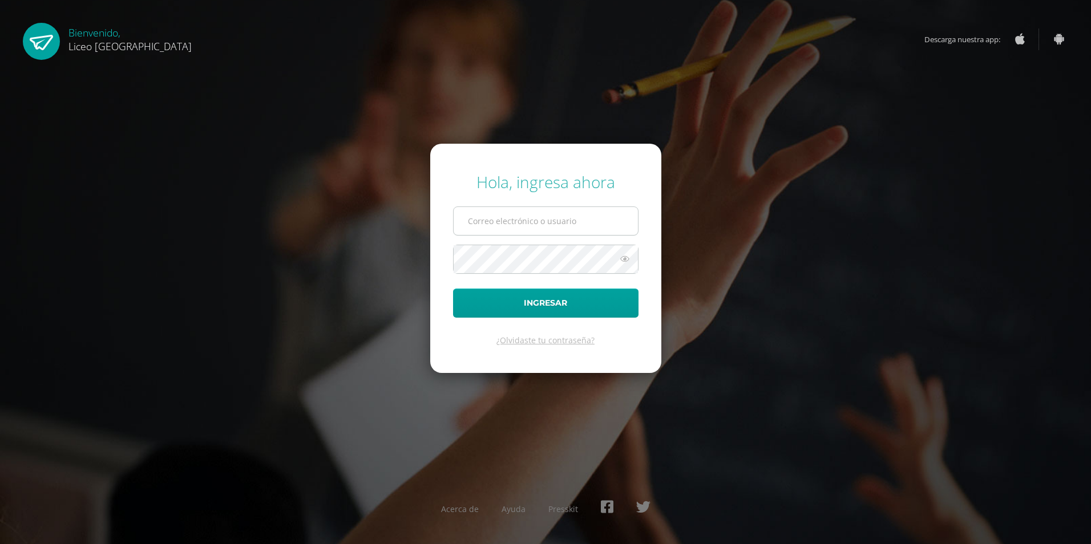
click at [507, 221] on input "text" at bounding box center [546, 221] width 184 height 28
type input "[EMAIL_ADDRESS][PERSON_NAME][DOMAIN_NAME]"
click at [453, 289] on button "Ingresar" at bounding box center [545, 303] width 185 height 29
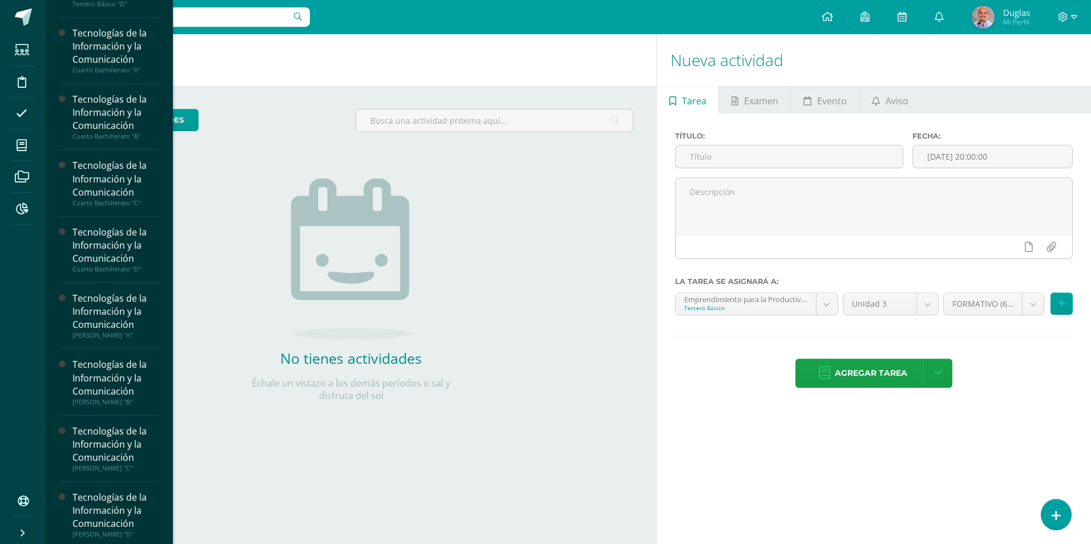
scroll to position [305, 0]
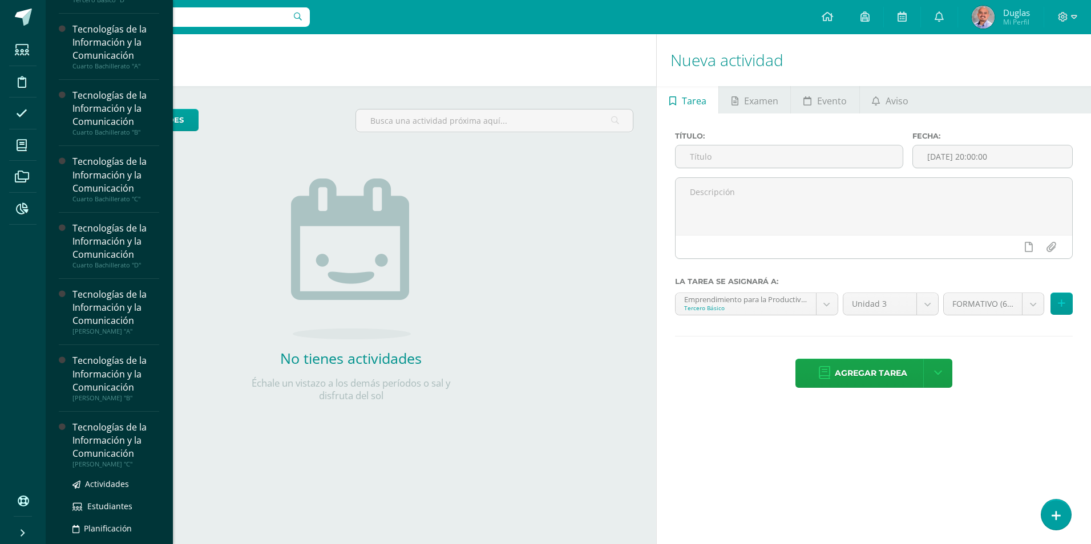
click at [113, 437] on div "Tecnologías de la Información y la Comunicación" at bounding box center [115, 440] width 87 height 39
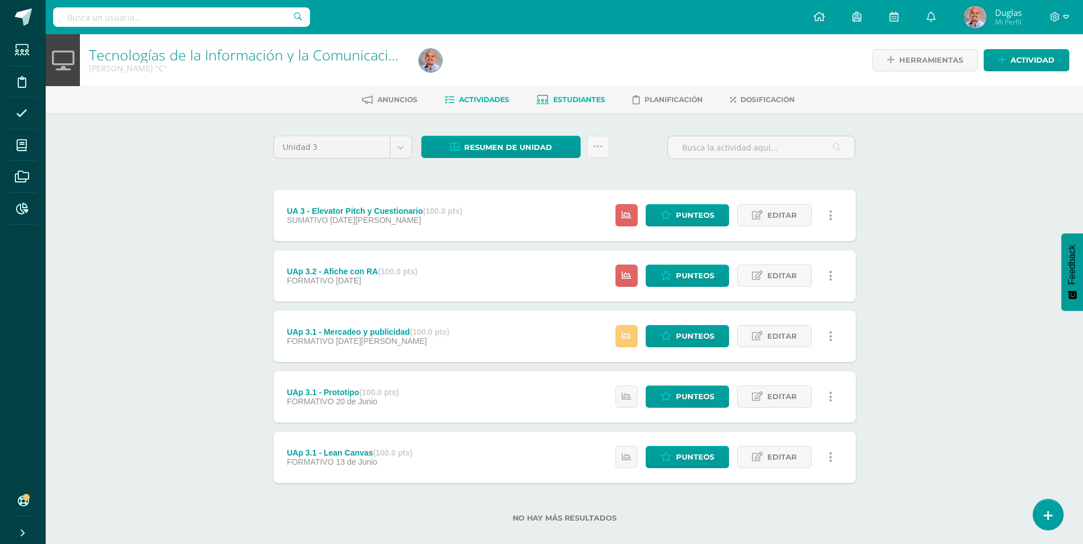
click at [577, 95] on link "Estudiantes" at bounding box center [570, 100] width 68 height 18
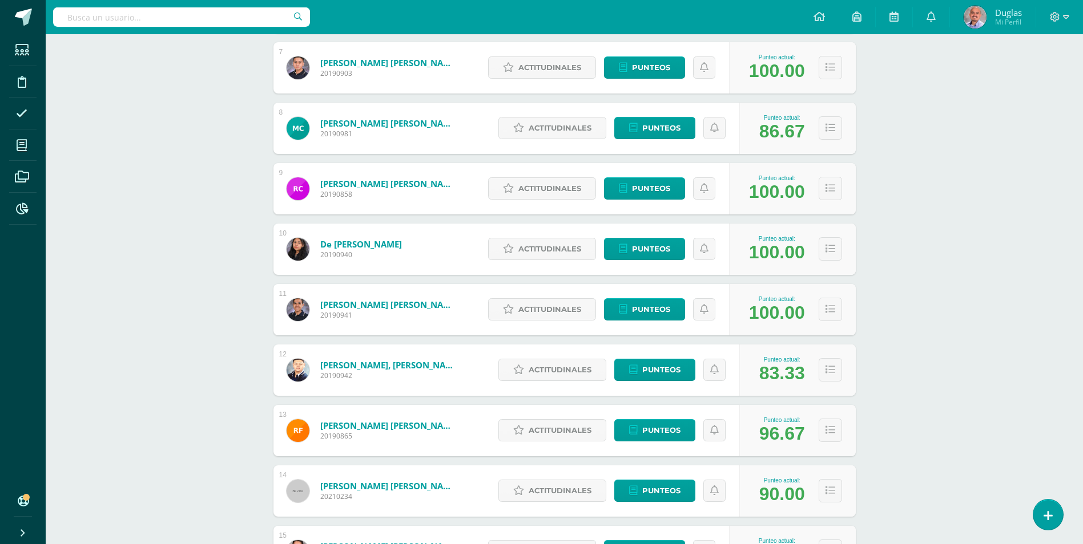
scroll to position [499, 0]
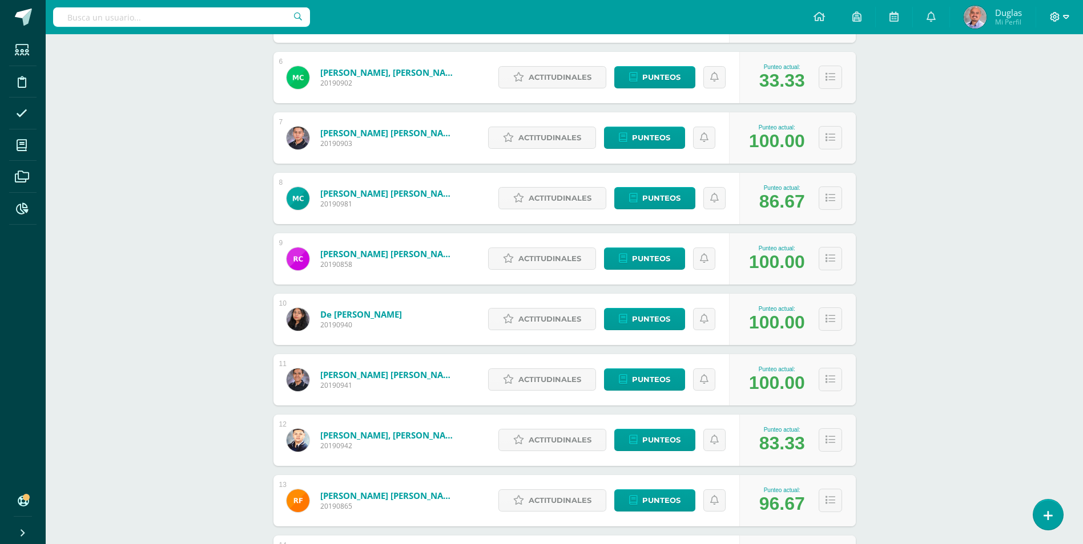
click at [1064, 23] on span at bounding box center [1059, 17] width 19 height 13
click at [1028, 77] on span "Cerrar sesión" at bounding box center [1030, 77] width 51 height 11
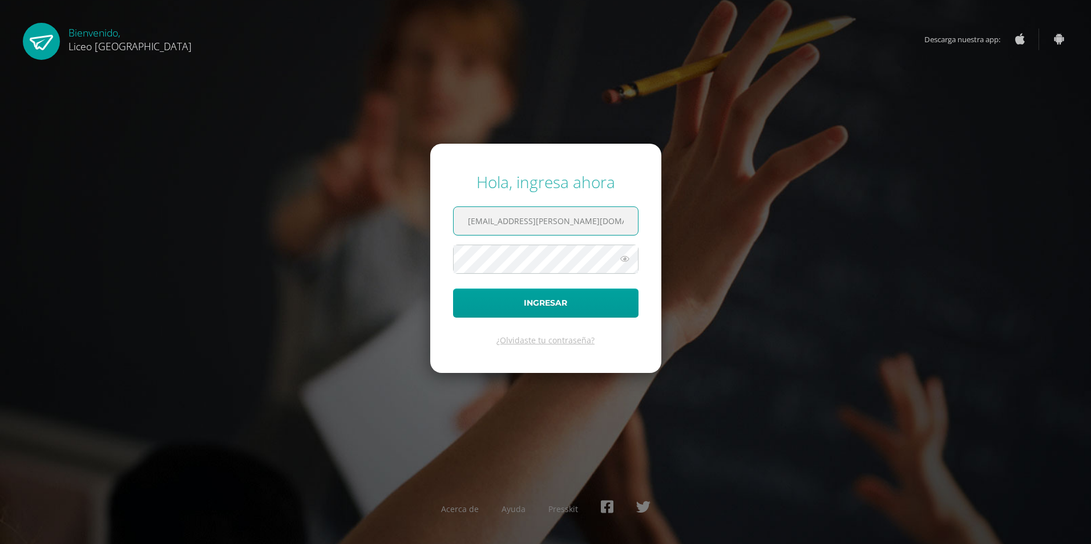
type input "duglas.alonzo@liceoguatemala.edu.gt"
click at [453, 289] on button "Ingresar" at bounding box center [545, 303] width 185 height 29
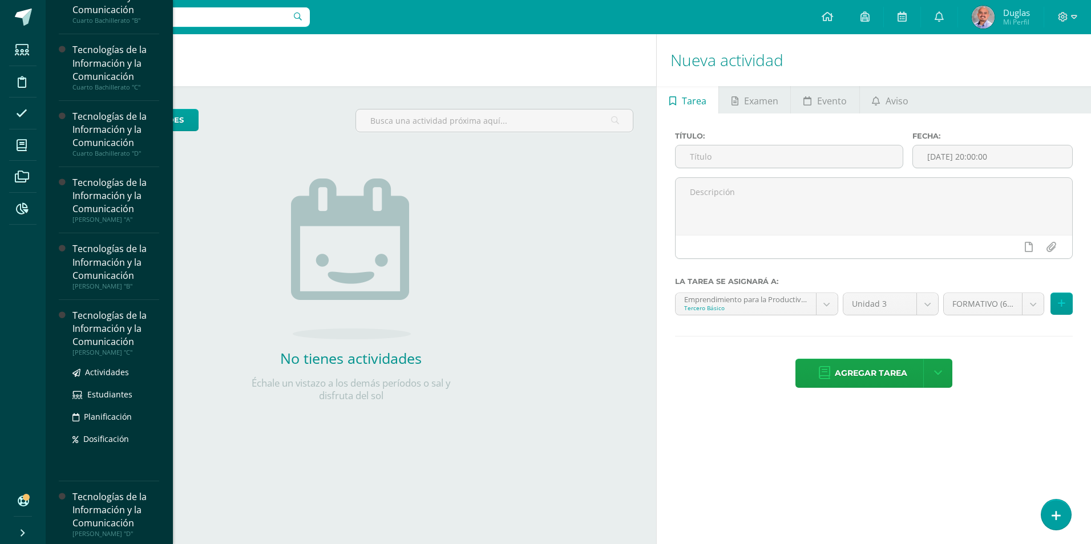
scroll to position [420, 0]
click at [111, 393] on span "Estudiantes" at bounding box center [109, 391] width 45 height 11
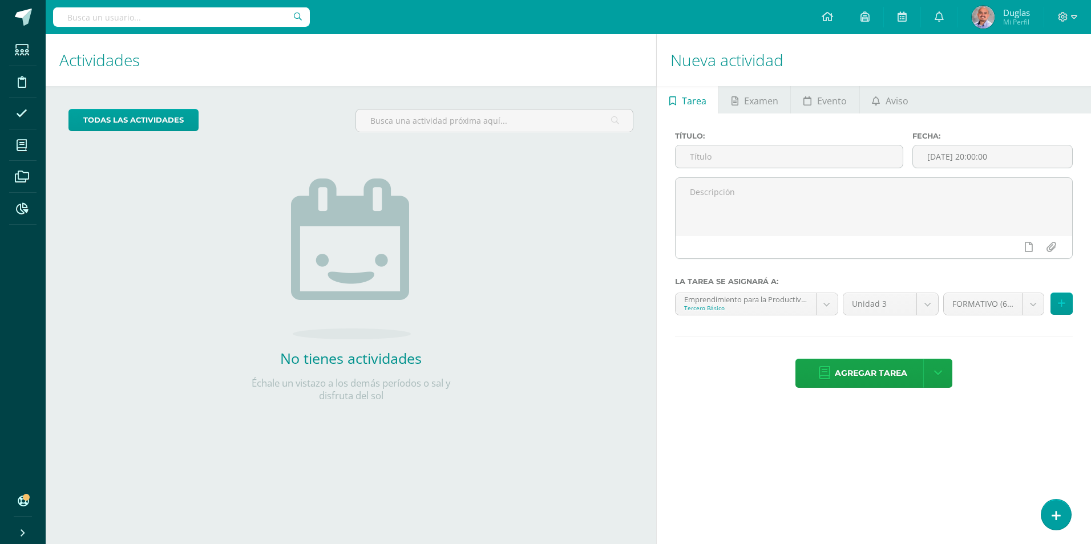
scroll to position [305, 0]
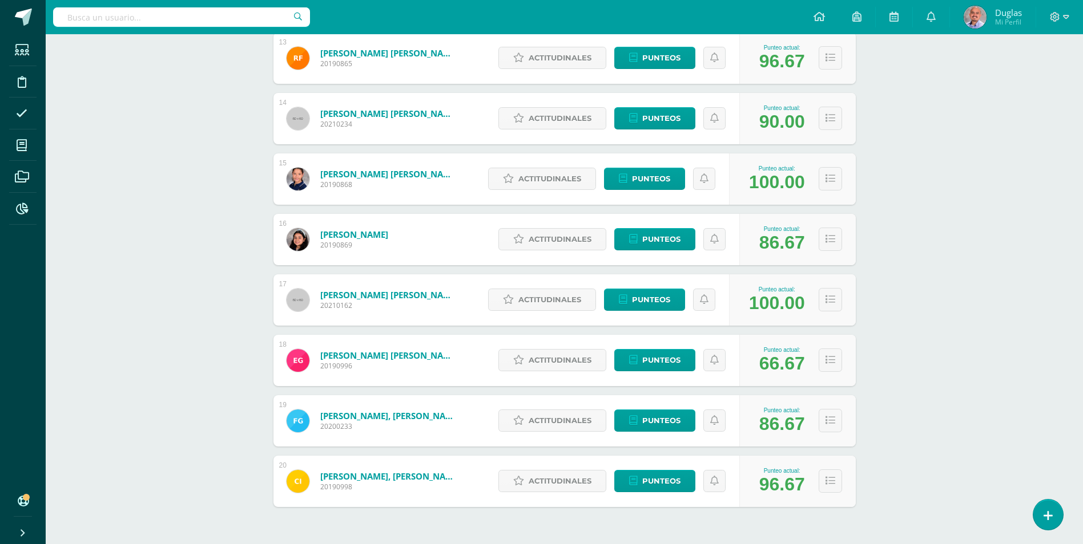
scroll to position [942, 0]
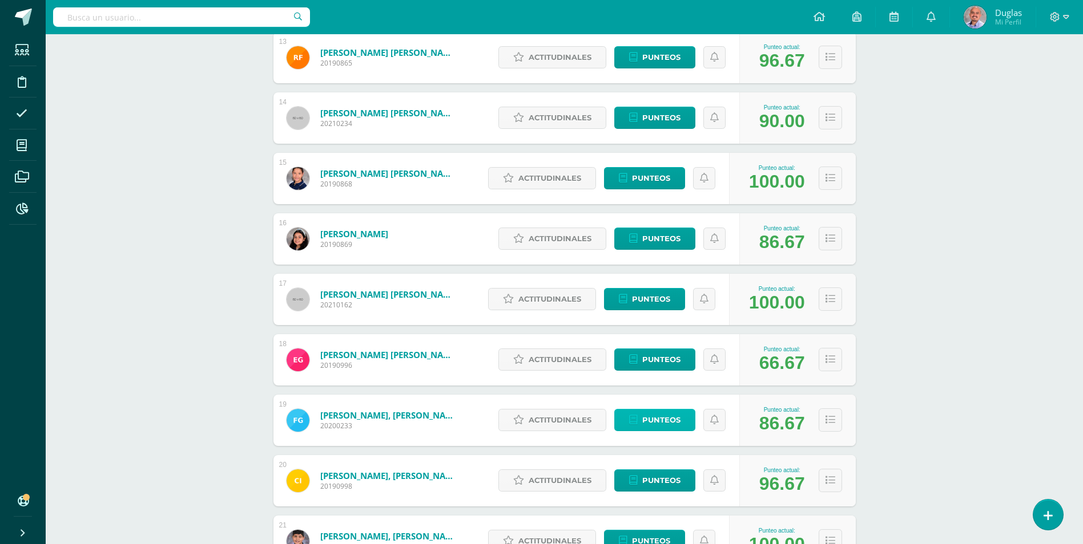
click at [668, 422] on span "Punteos" at bounding box center [661, 420] width 38 height 21
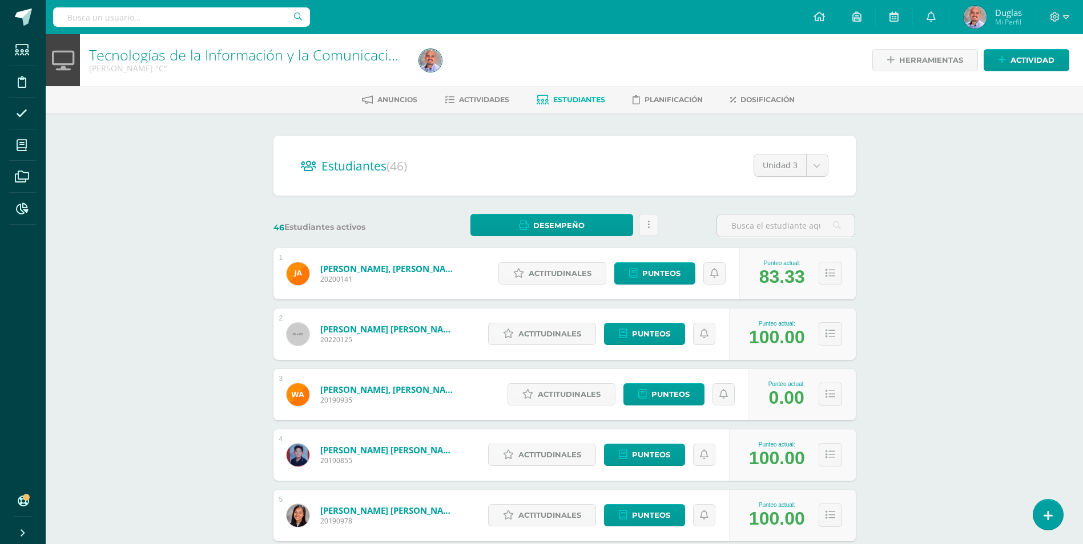
click at [1069, 18] on div at bounding box center [1059, 17] width 47 height 34
click at [1061, 14] on span at bounding box center [1059, 17] width 19 height 13
click at [1024, 81] on span "Cerrar sesión" at bounding box center [1029, 77] width 51 height 11
